Goal: Information Seeking & Learning: Learn about a topic

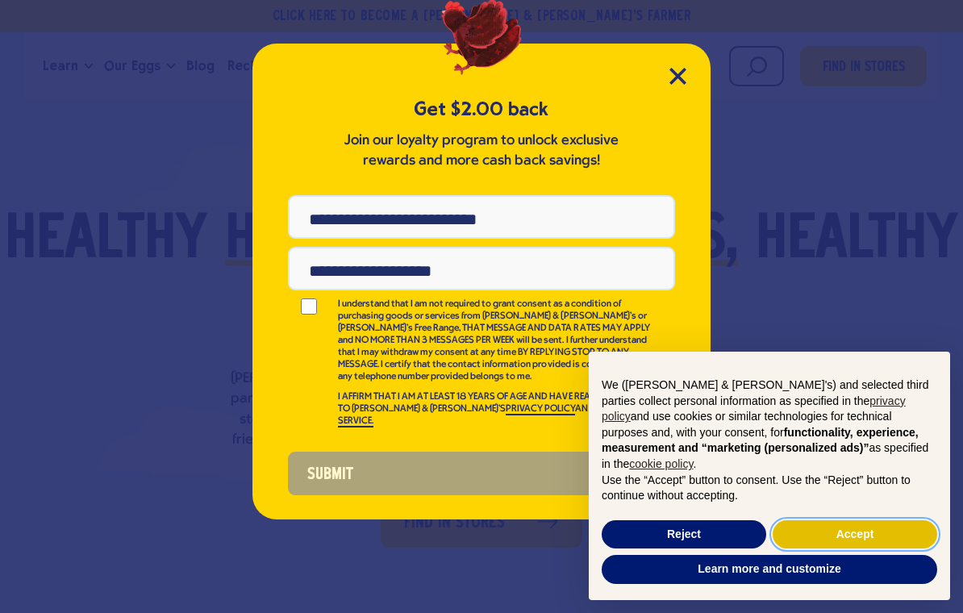
click at [900, 538] on button "Accept" at bounding box center [855, 534] width 165 height 29
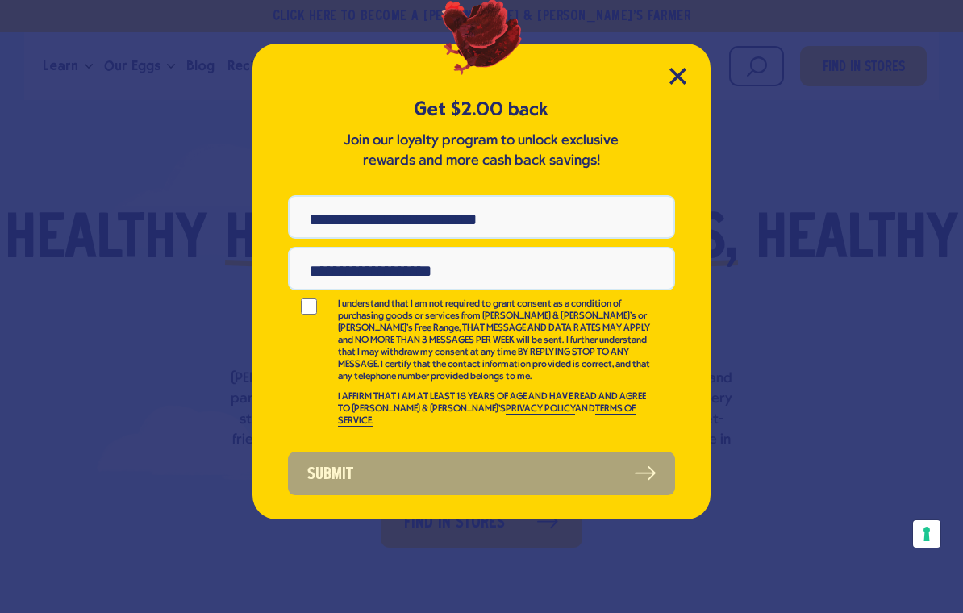
click at [674, 71] on icon "Close Modal" at bounding box center [677, 76] width 15 height 15
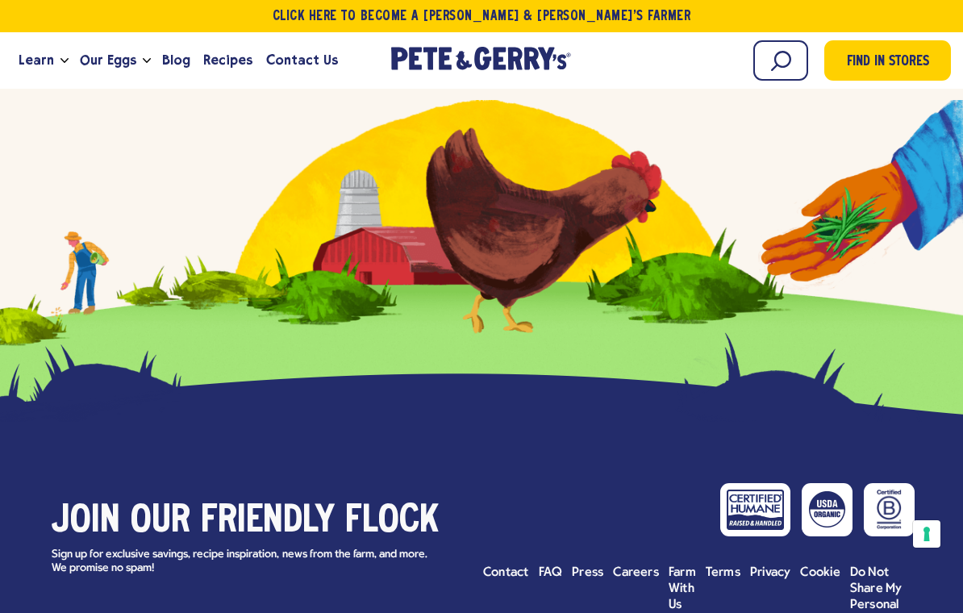
scroll to position [7106, 0]
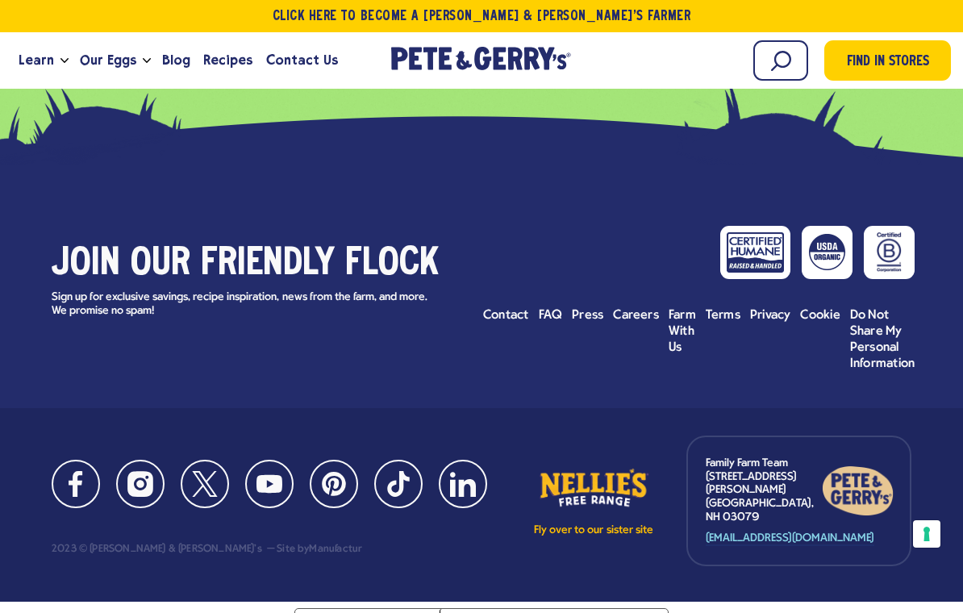
click at [553, 315] on span "FAQ" at bounding box center [551, 315] width 24 height 13
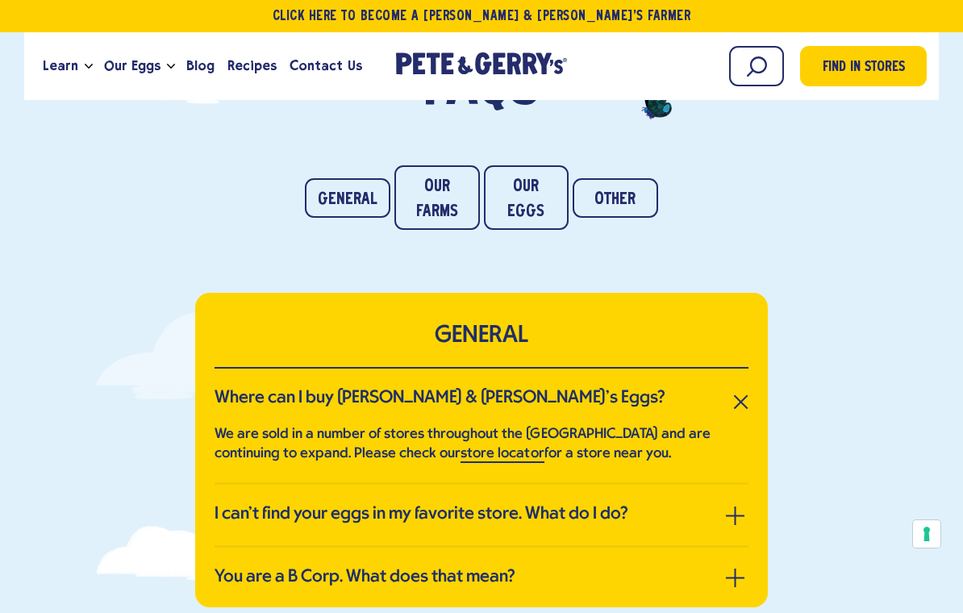
scroll to position [168, 0]
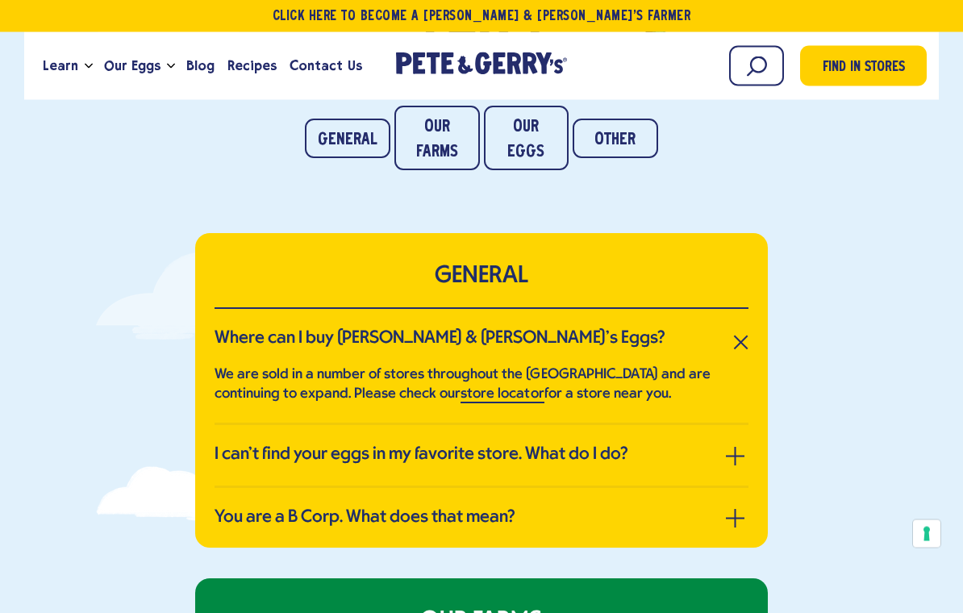
click at [535, 137] on link "Our Eggs" at bounding box center [527, 139] width 86 height 65
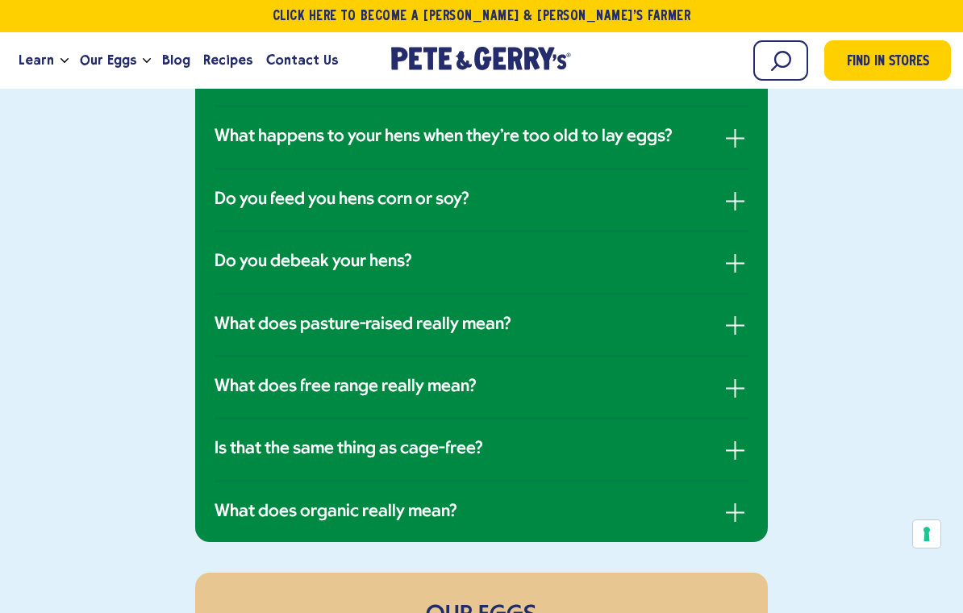
scroll to position [1297, 0]
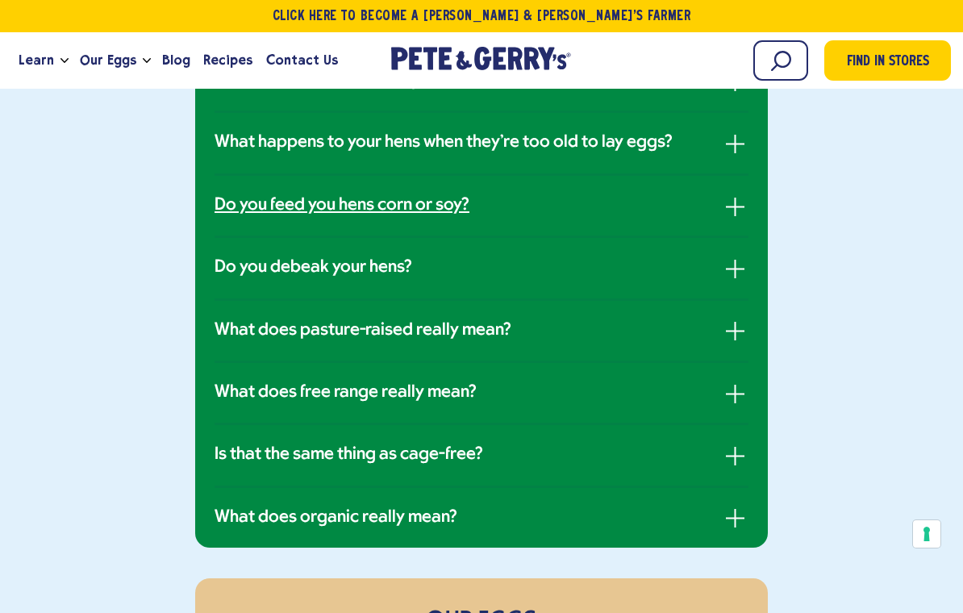
click at [628, 197] on link "Do you feed you hens corn or soy?" at bounding box center [482, 205] width 534 height 21
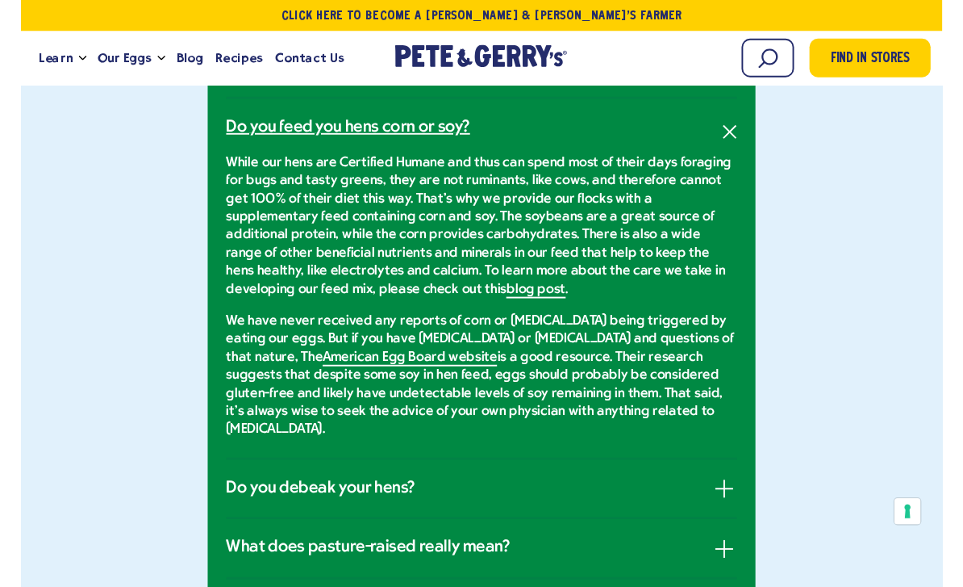
scroll to position [1238, 0]
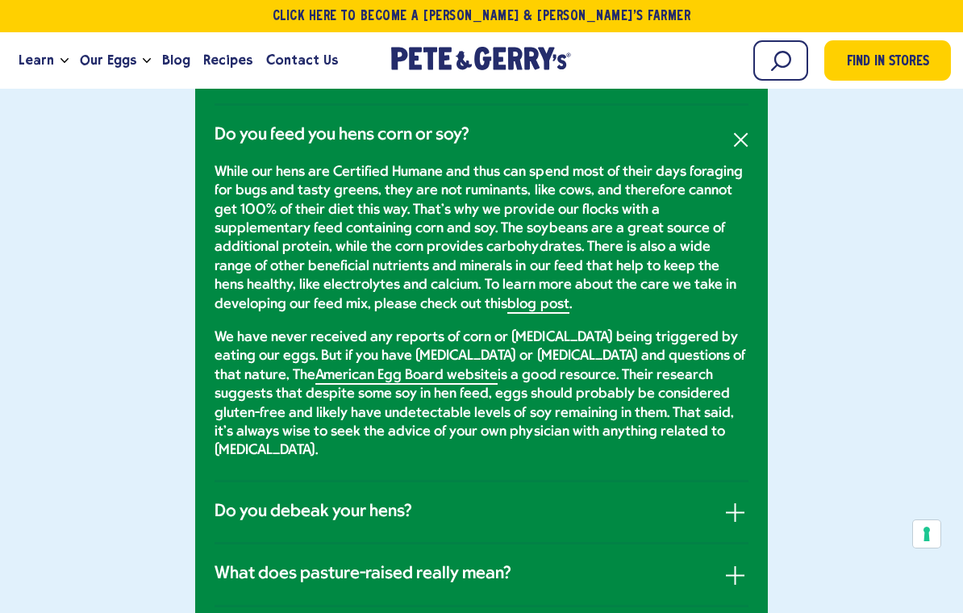
click at [374, 371] on link "American Egg Board website" at bounding box center [406, 376] width 182 height 17
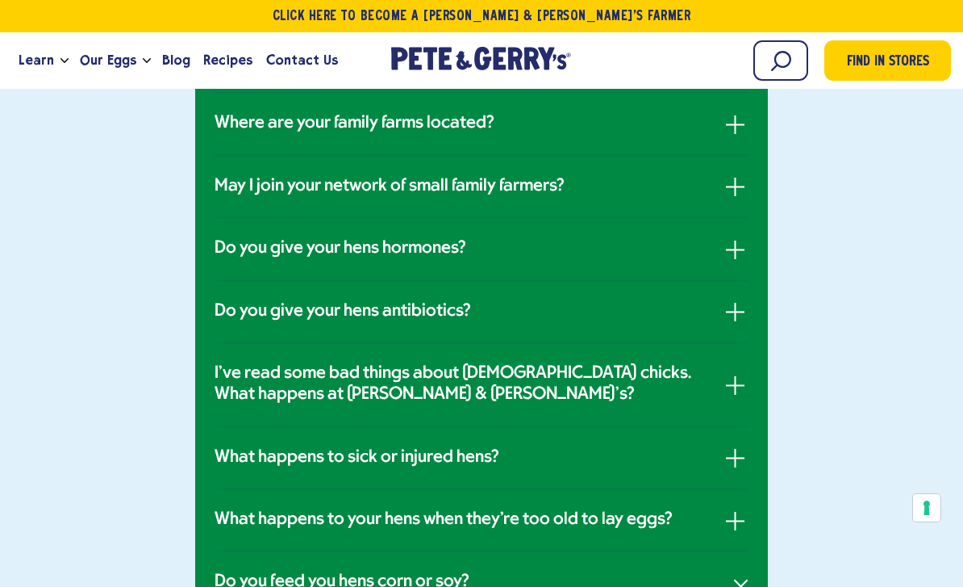
scroll to position [778, 0]
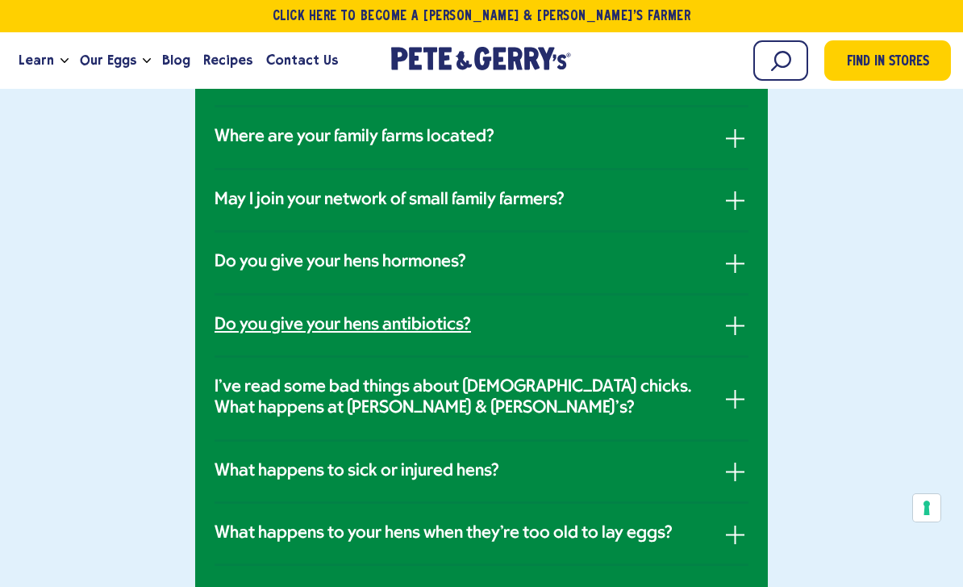
click at [477, 328] on link "Do you give your hens antibiotics?" at bounding box center [482, 325] width 534 height 21
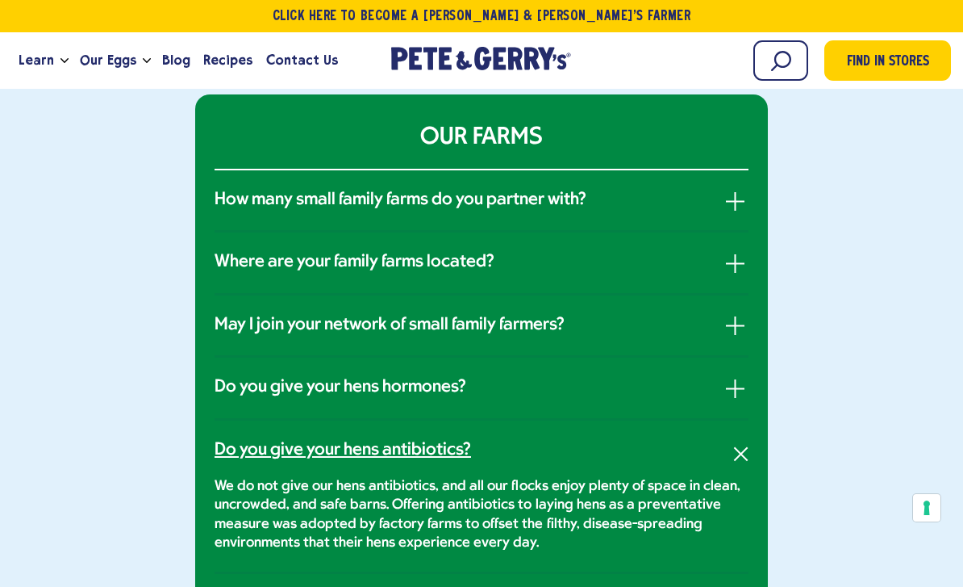
scroll to position [645, 0]
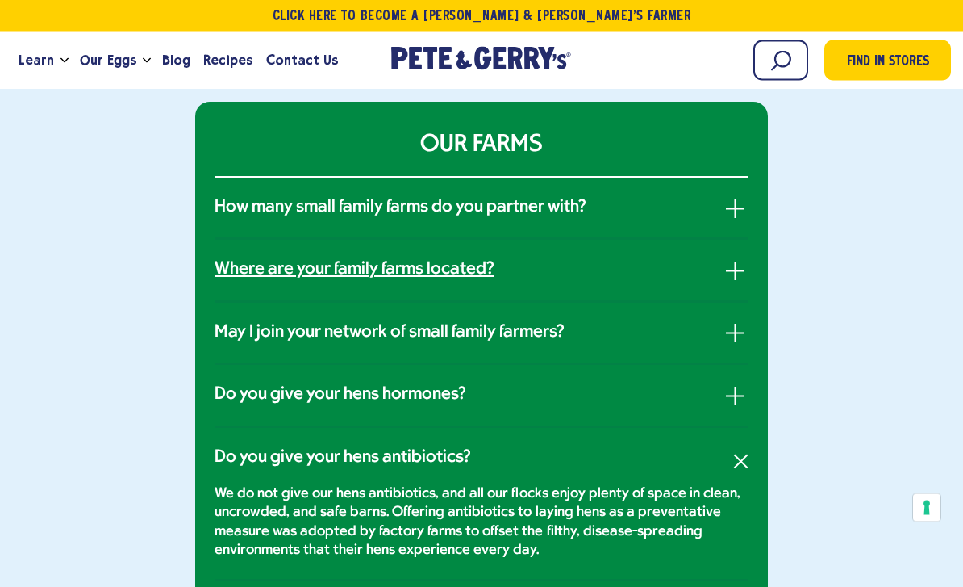
click at [583, 274] on link "Where are your family farms located?" at bounding box center [482, 270] width 534 height 21
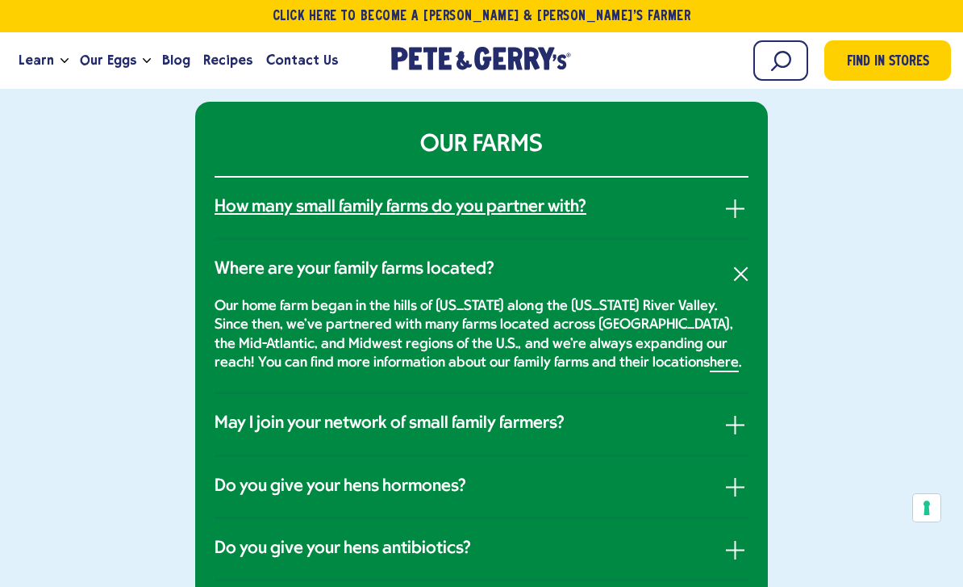
click at [597, 203] on link "How many small family farms do you partner with?" at bounding box center [482, 207] width 534 height 21
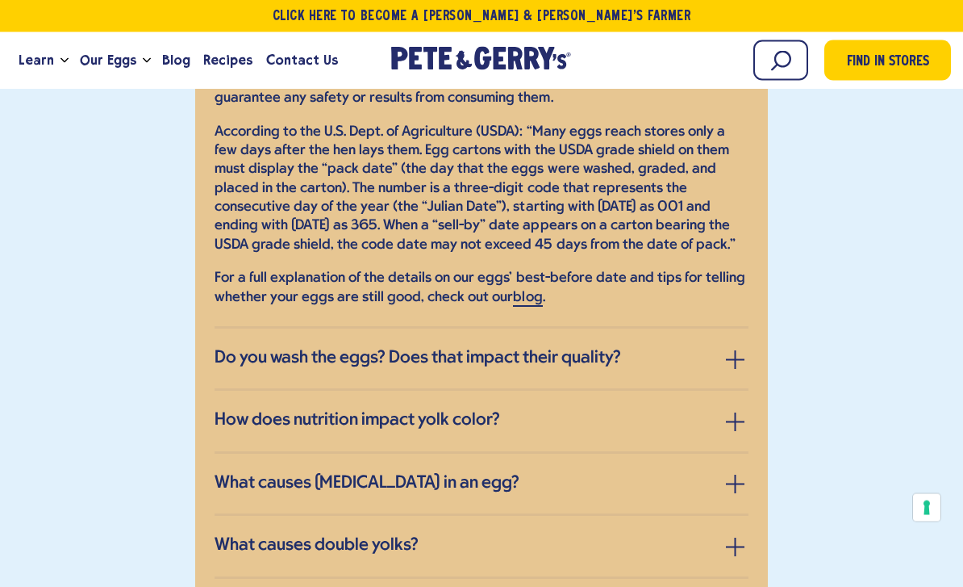
scroll to position [1996, 0]
click at [645, 347] on link "Do you wash the eggs? Does that impact their quality?" at bounding box center [482, 357] width 534 height 21
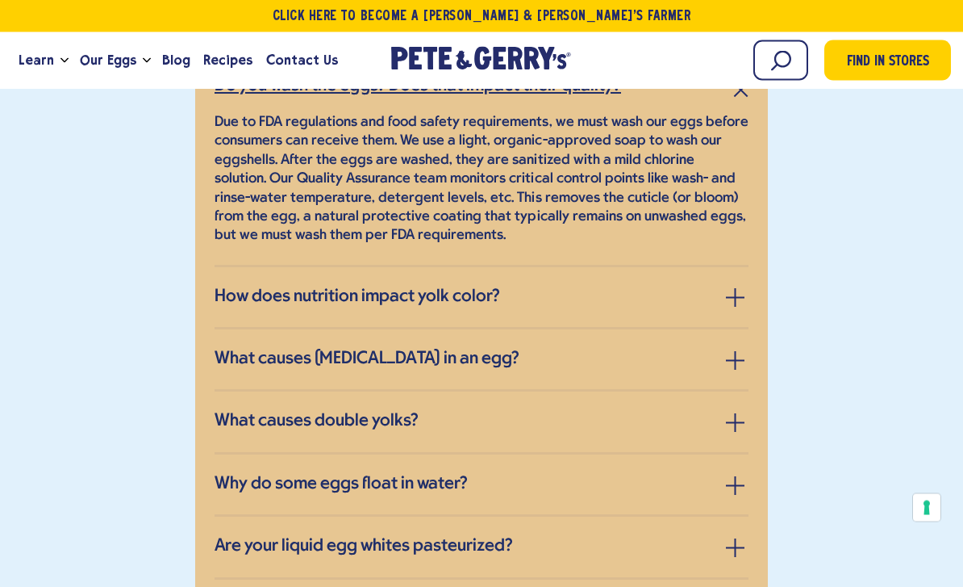
scroll to position [1958, 0]
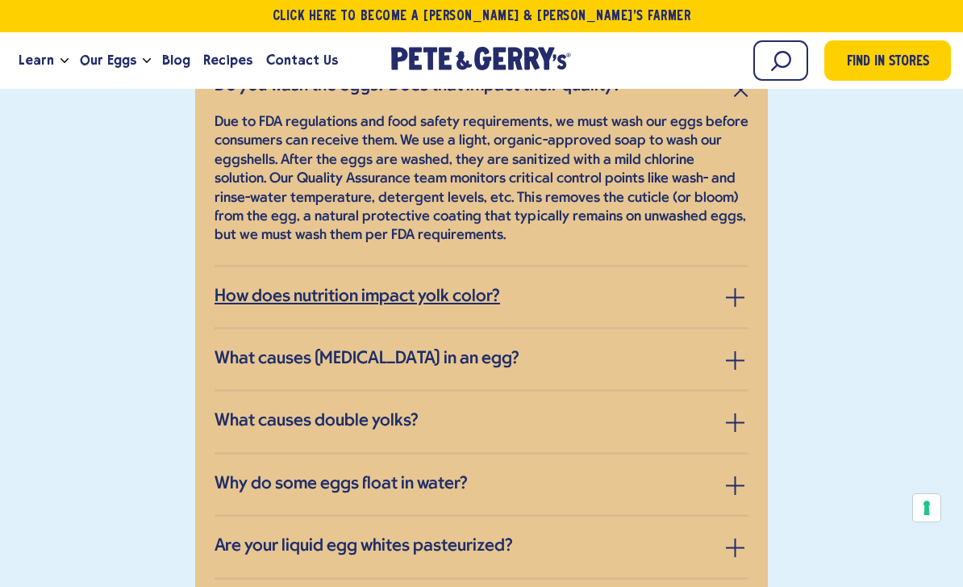
click at [660, 294] on link "How does nutrition impact yolk color?" at bounding box center [482, 296] width 534 height 21
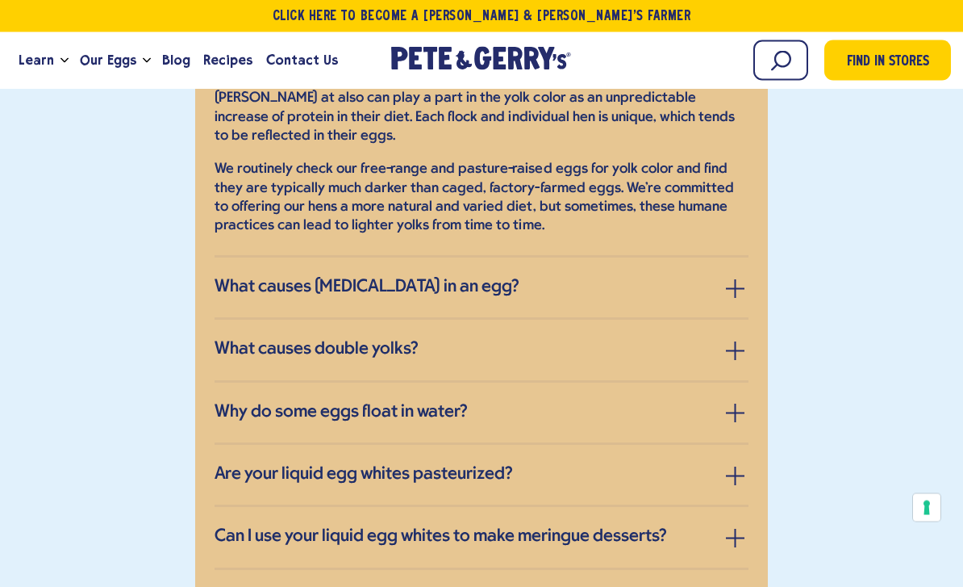
scroll to position [2083, 0]
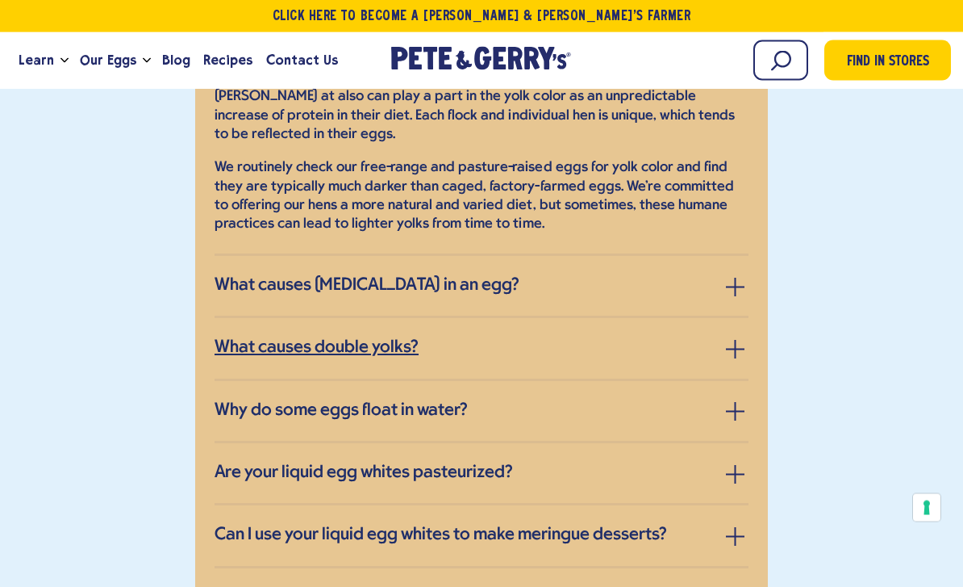
click at [650, 338] on link "What causes double yolks?" at bounding box center [482, 348] width 534 height 21
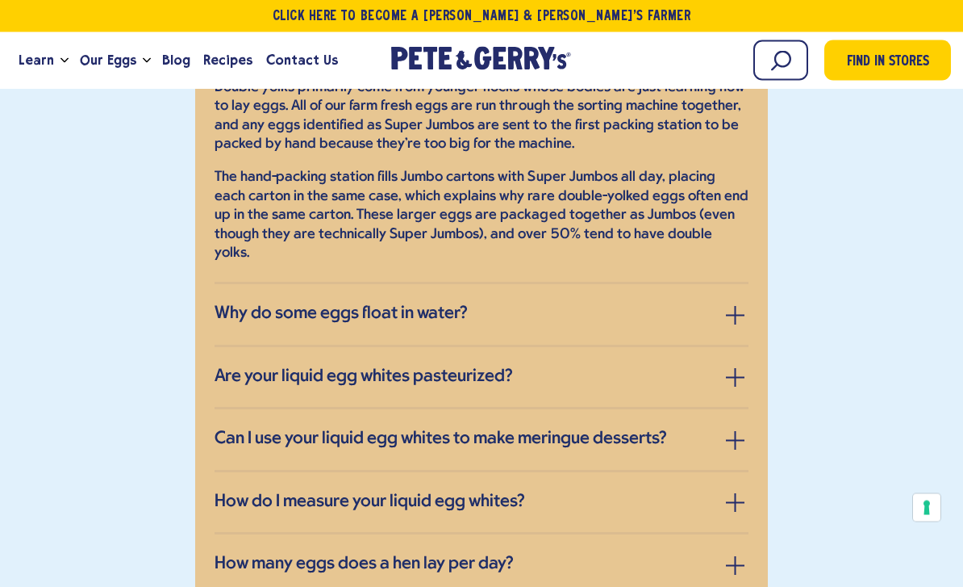
scroll to position [2223, 0]
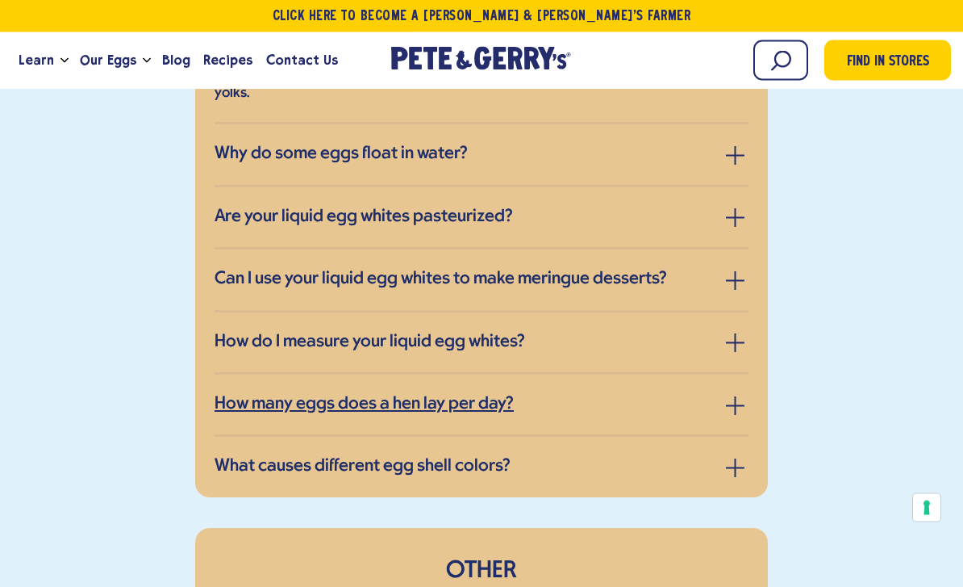
click at [583, 395] on link "How many eggs does a hen lay per day?" at bounding box center [482, 405] width 534 height 21
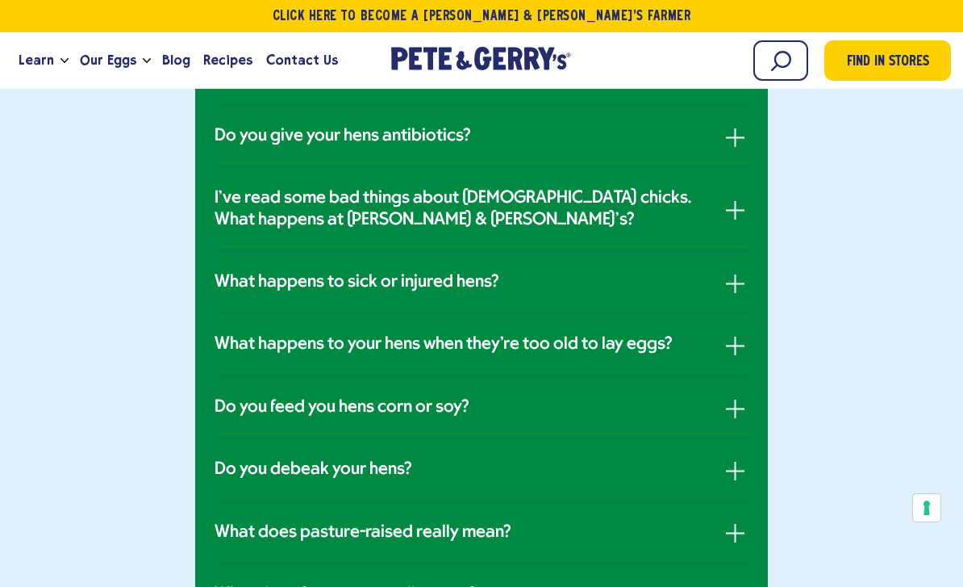
scroll to position [1095, 0]
